Goal: Register for event/course

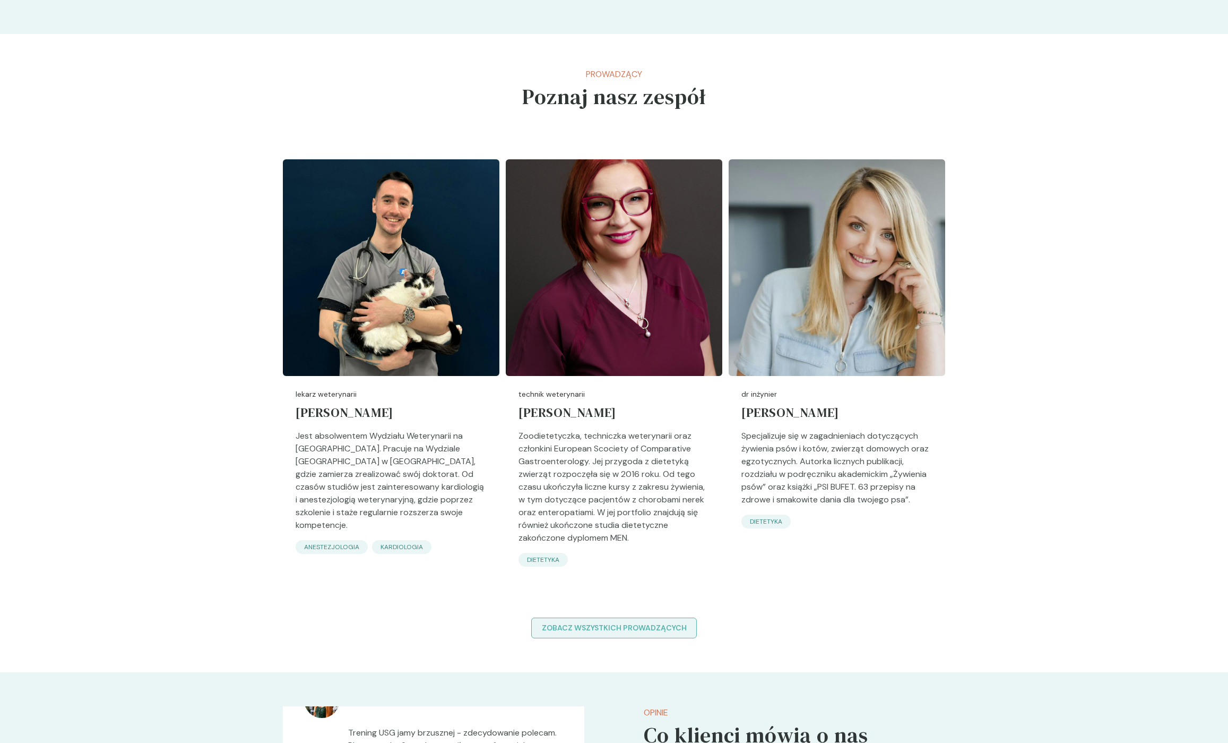
scroll to position [1026, 0]
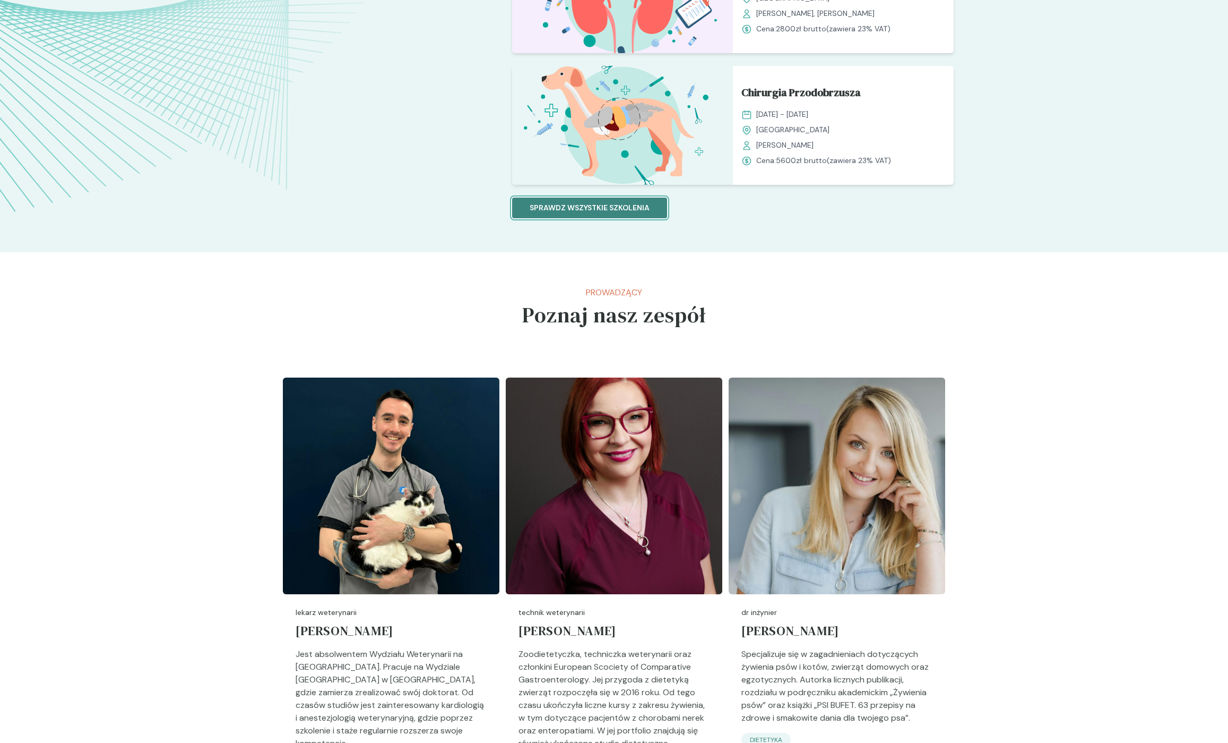
click at [648, 211] on p "Sprawdz wszystkie szkolenia" at bounding box center [590, 207] width 120 height 11
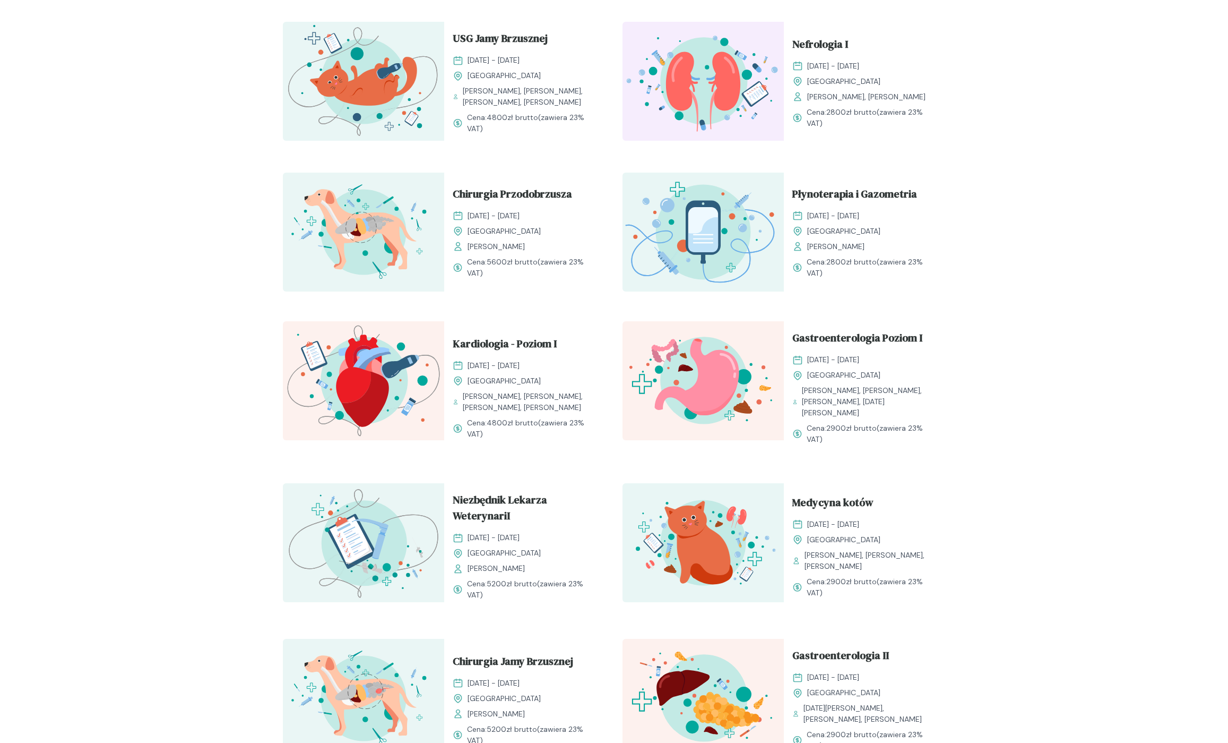
scroll to position [416, 0]
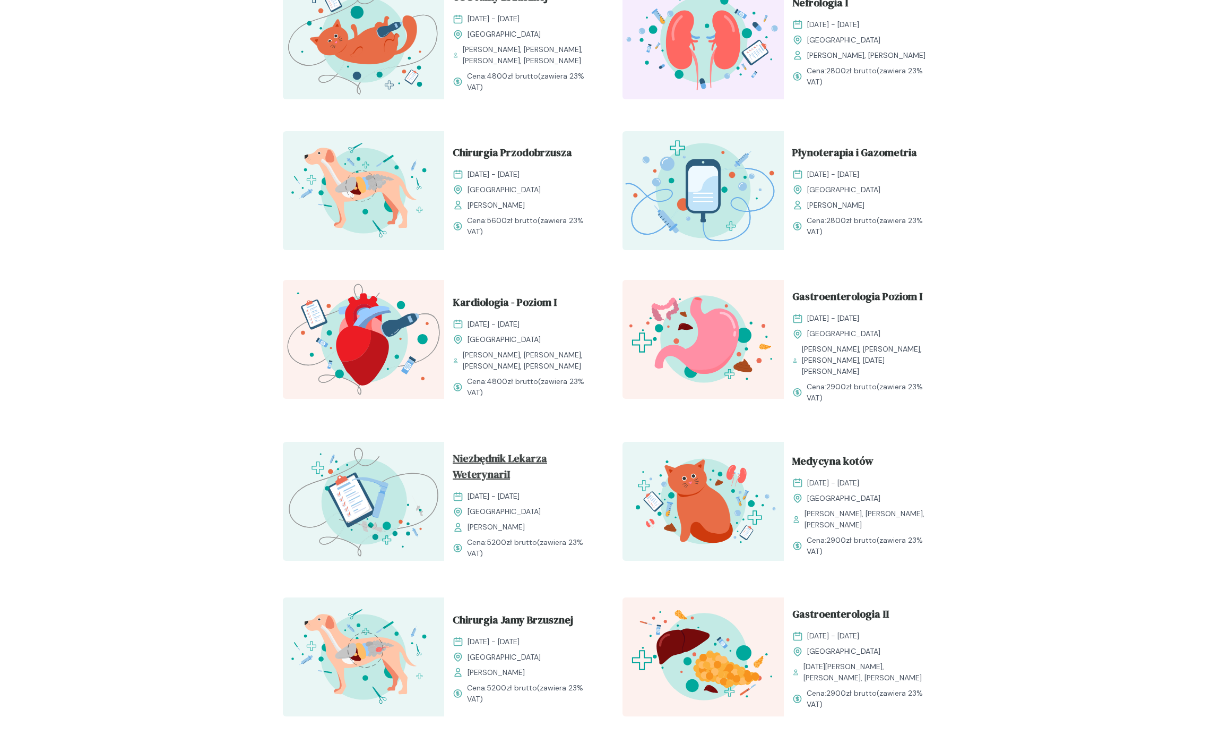
click at [502, 454] on span "Niezbędnik Lekarza WeterynariI" at bounding box center [525, 468] width 144 height 36
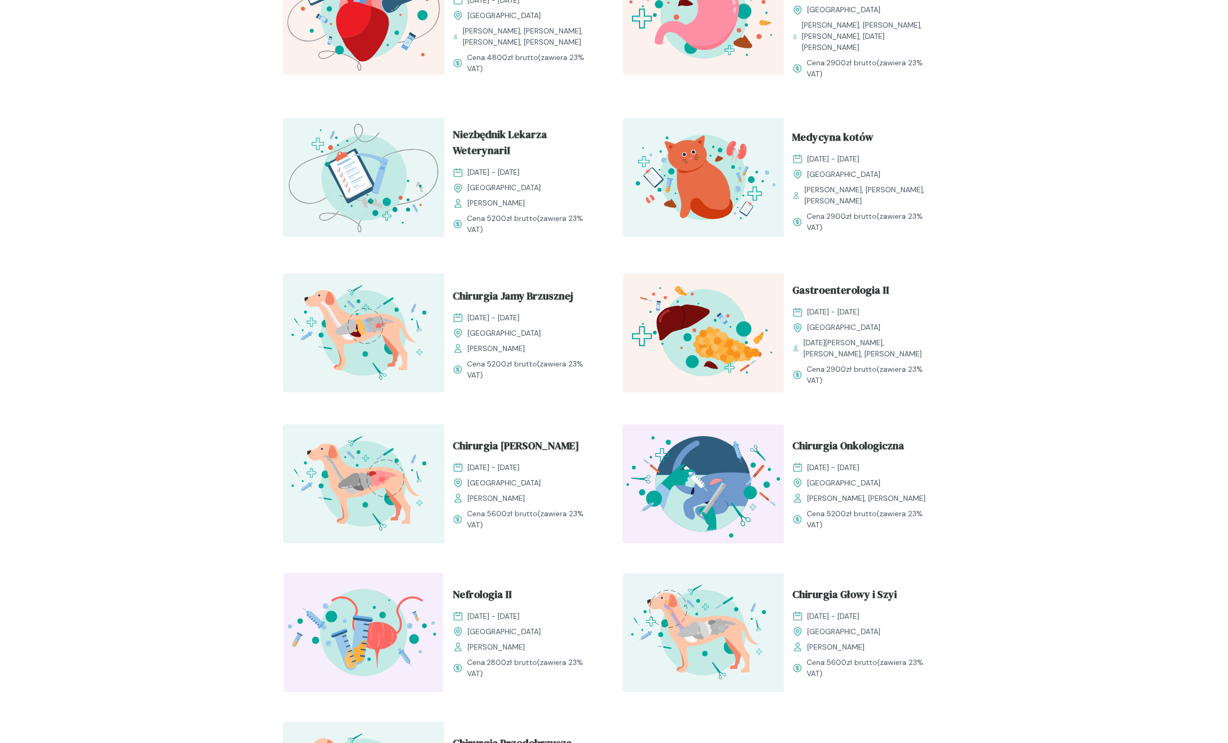
scroll to position [809, 0]
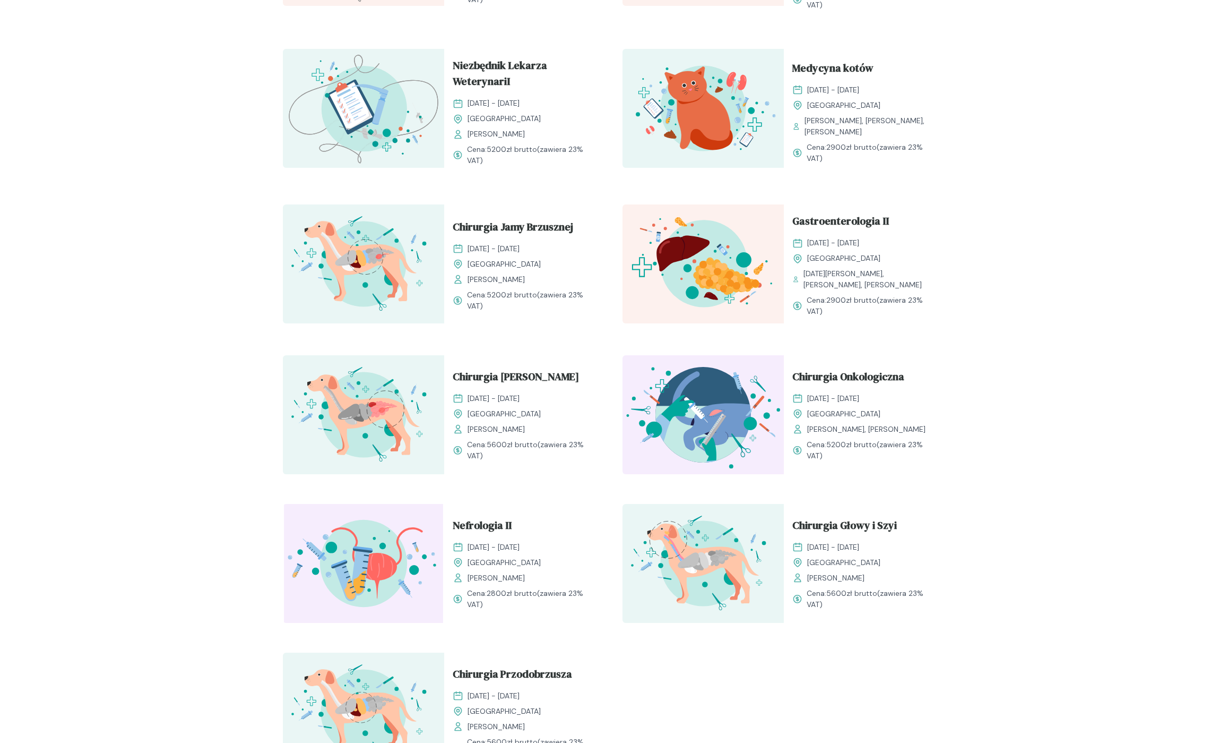
click at [96, 210] on div "Rozwijaj swoją pasję do medycyny weterynaryjnej Oferujemy starannie przygotowan…" at bounding box center [614, 14] width 1228 height 1582
click at [148, 203] on div "Rozwijaj swoją pasję do medycyny weterynaryjnej Oferujemy starannie przygotowan…" at bounding box center [614, 14] width 1228 height 1582
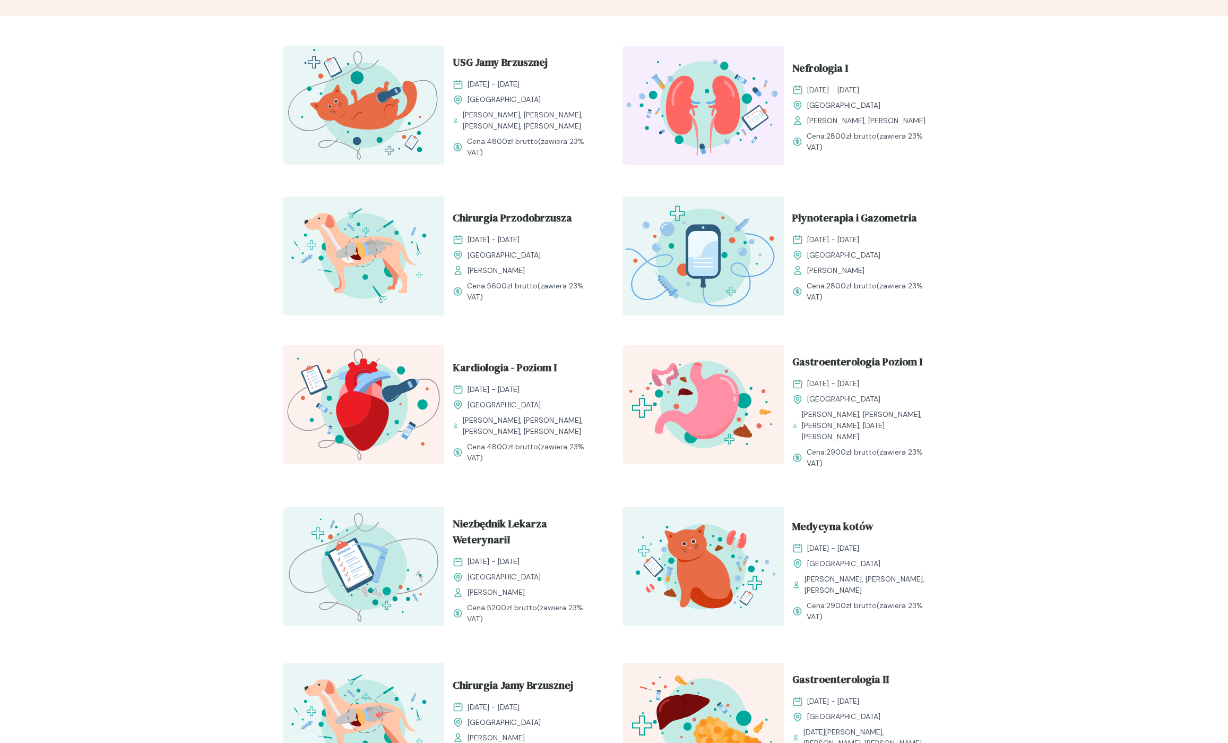
scroll to position [0, 0]
